Goal: Transaction & Acquisition: Purchase product/service

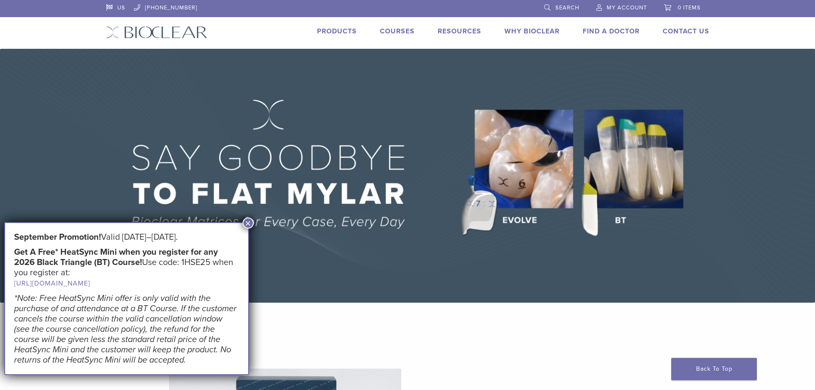
click at [250, 224] on button "×" at bounding box center [248, 222] width 11 height 11
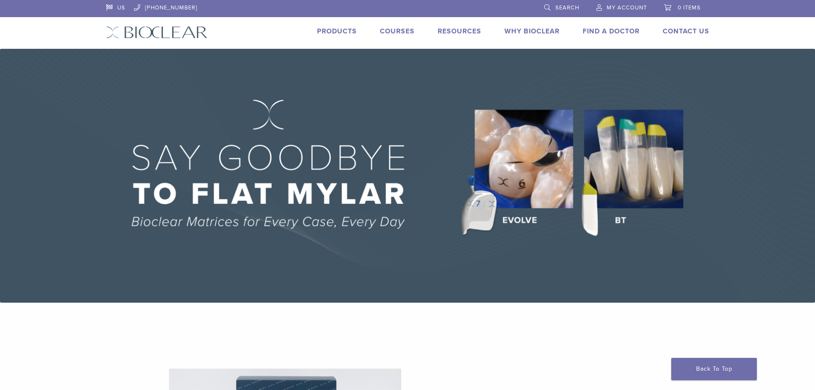
click at [334, 31] on link "Products" at bounding box center [337, 31] width 40 height 9
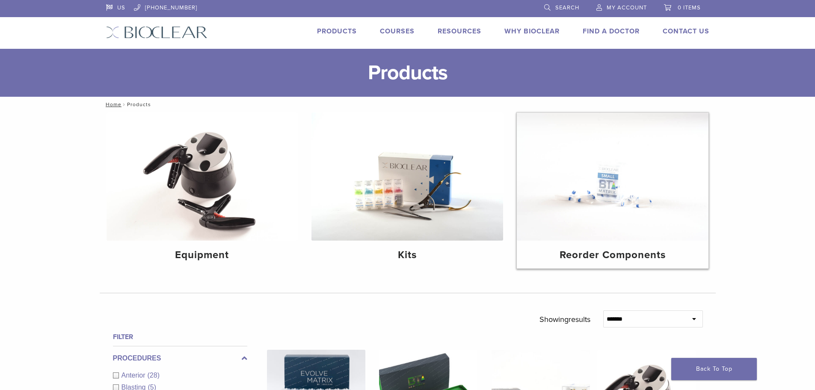
click at [591, 187] on img at bounding box center [613, 177] width 192 height 128
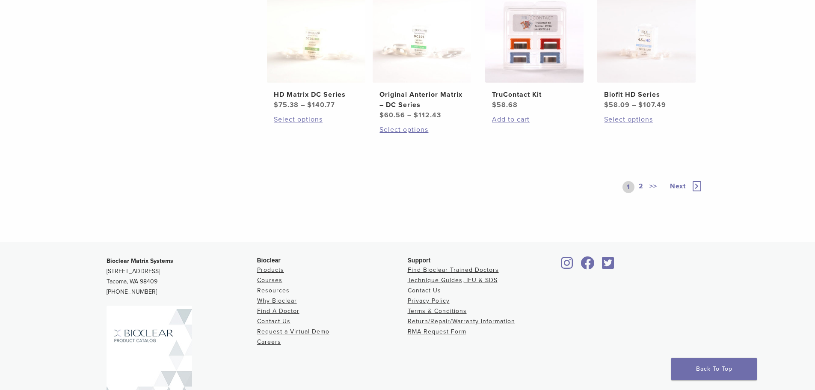
scroll to position [556, 0]
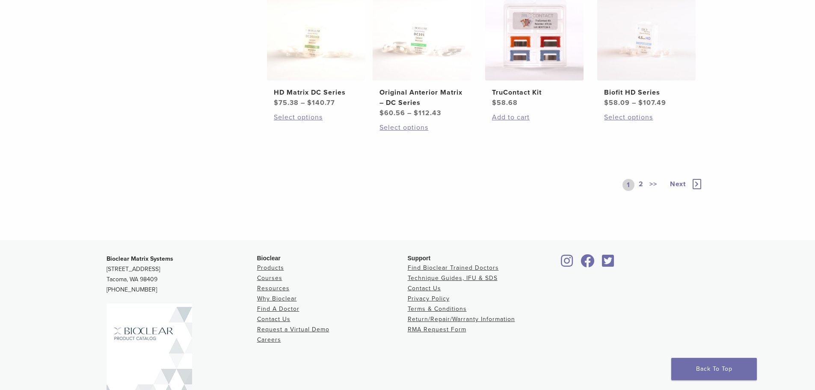
click at [699, 181] on icon at bounding box center [697, 184] width 9 height 10
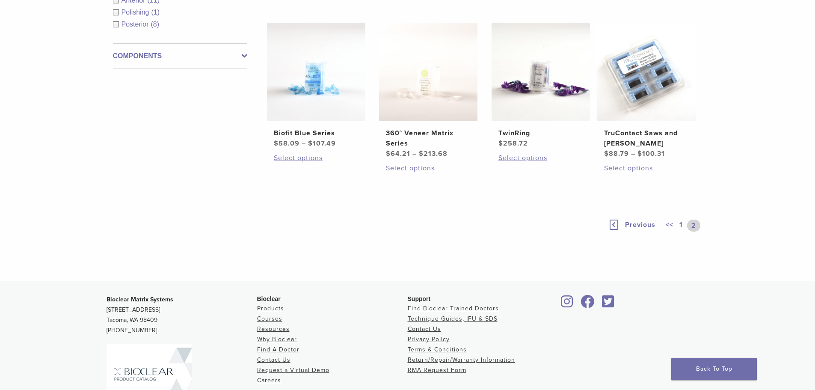
scroll to position [101, 0]
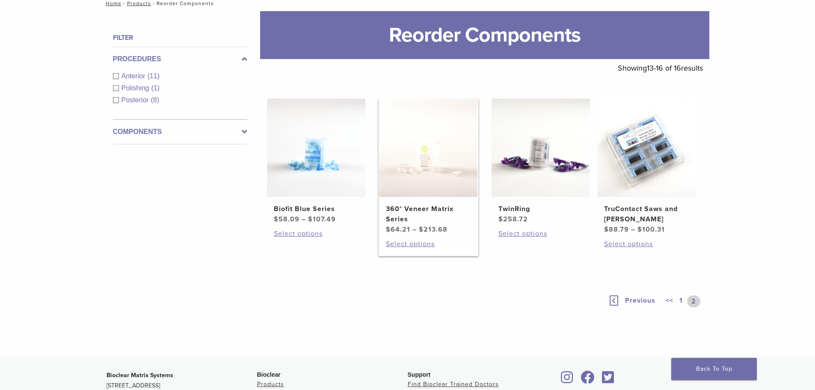
click at [434, 163] on img at bounding box center [428, 147] width 98 height 98
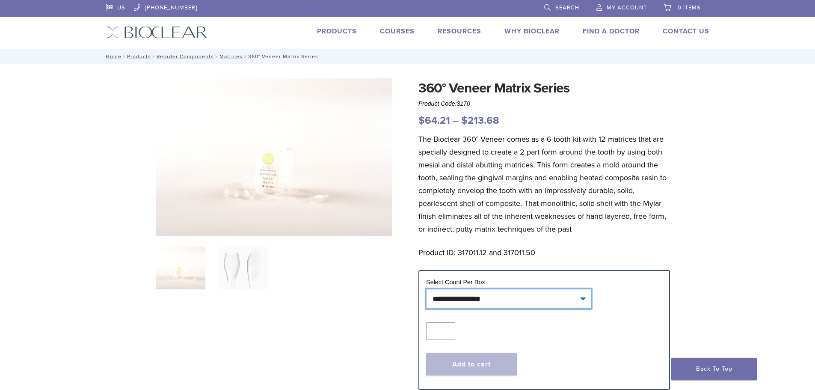
click at [518, 291] on select "**********" at bounding box center [508, 299] width 165 height 20
